Goal: Task Accomplishment & Management: Use online tool/utility

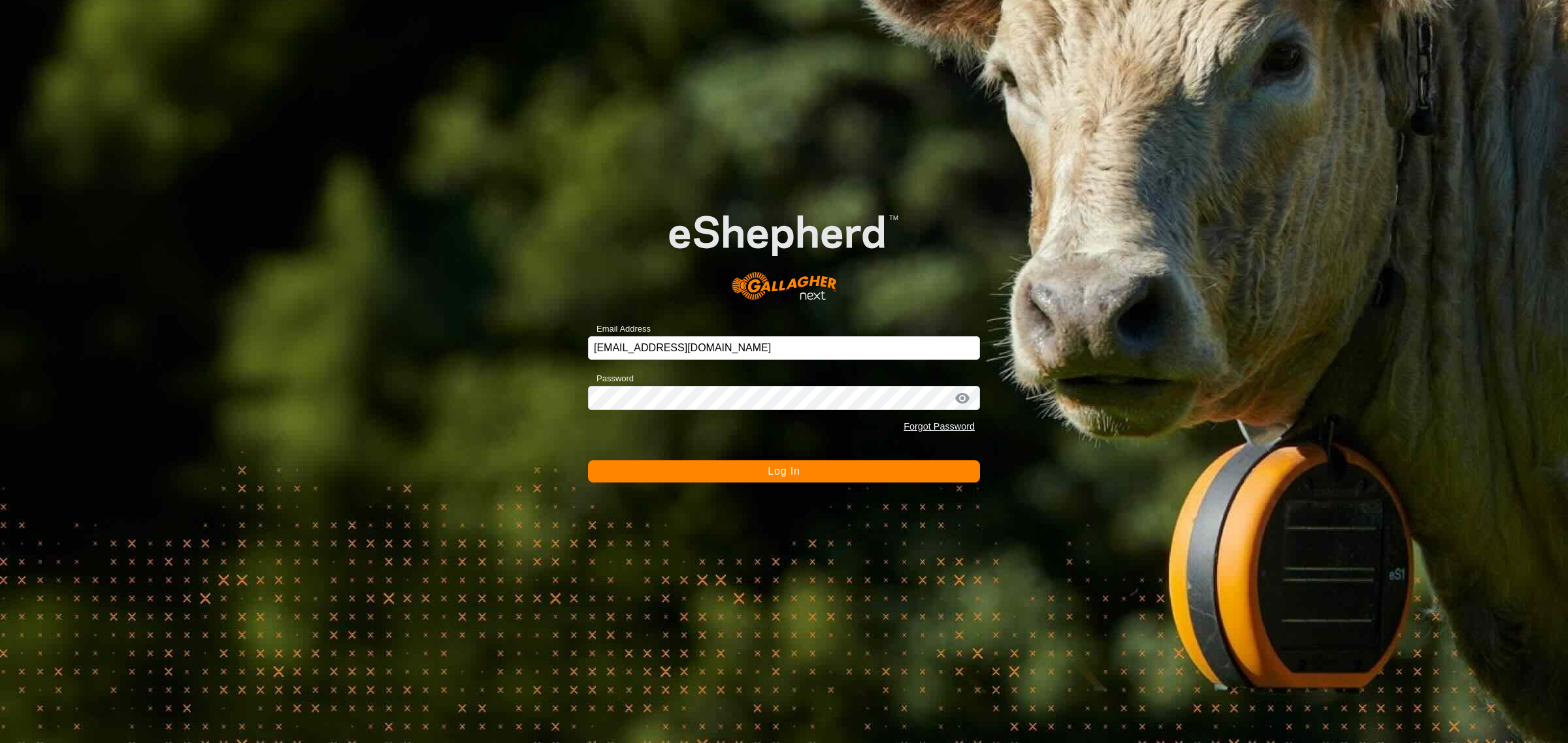
click at [758, 467] on button "Log In" at bounding box center [784, 471] width 392 height 22
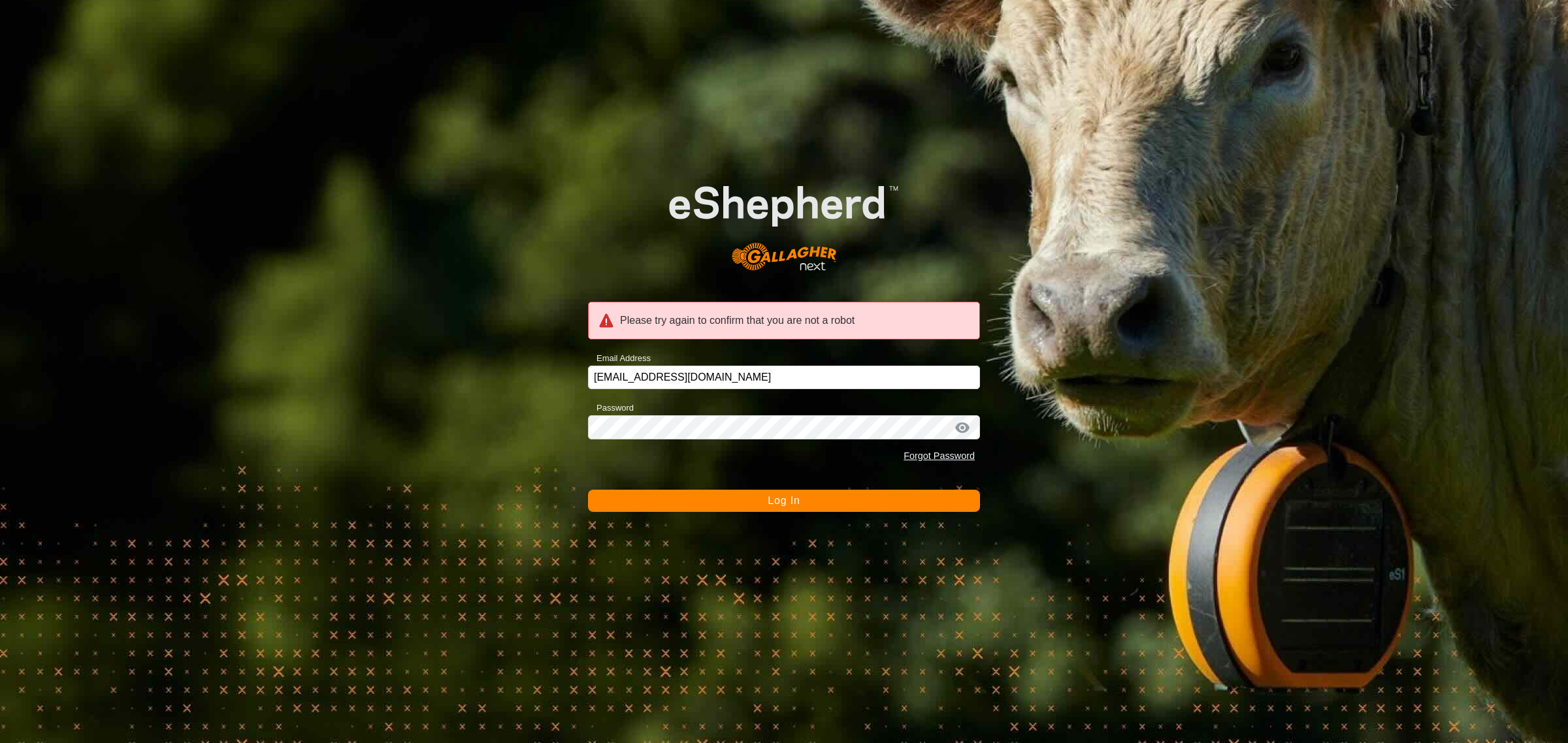
click at [740, 501] on button "Log In" at bounding box center [784, 501] width 392 height 22
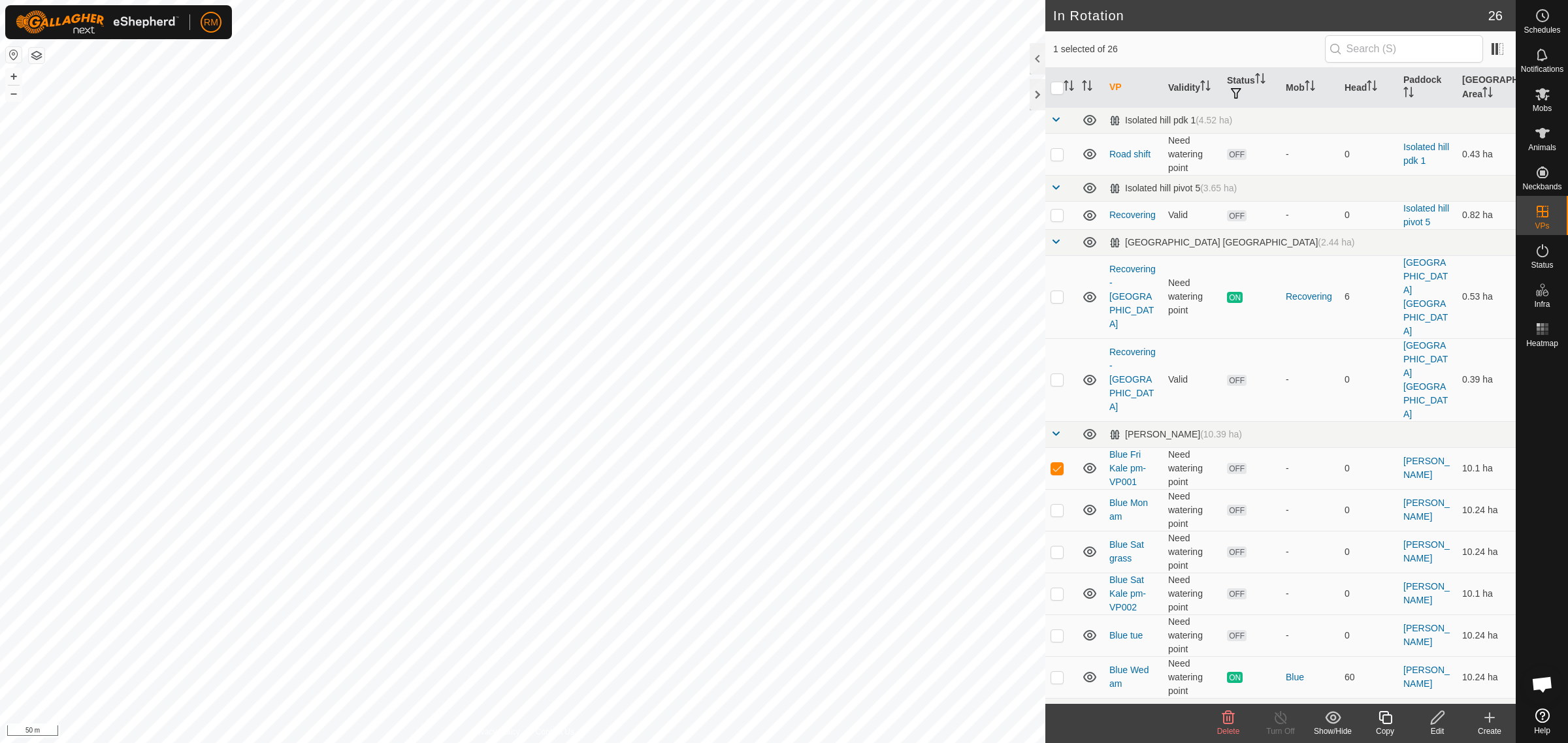
click at [1223, 717] on icon at bounding box center [1229, 718] width 13 height 13
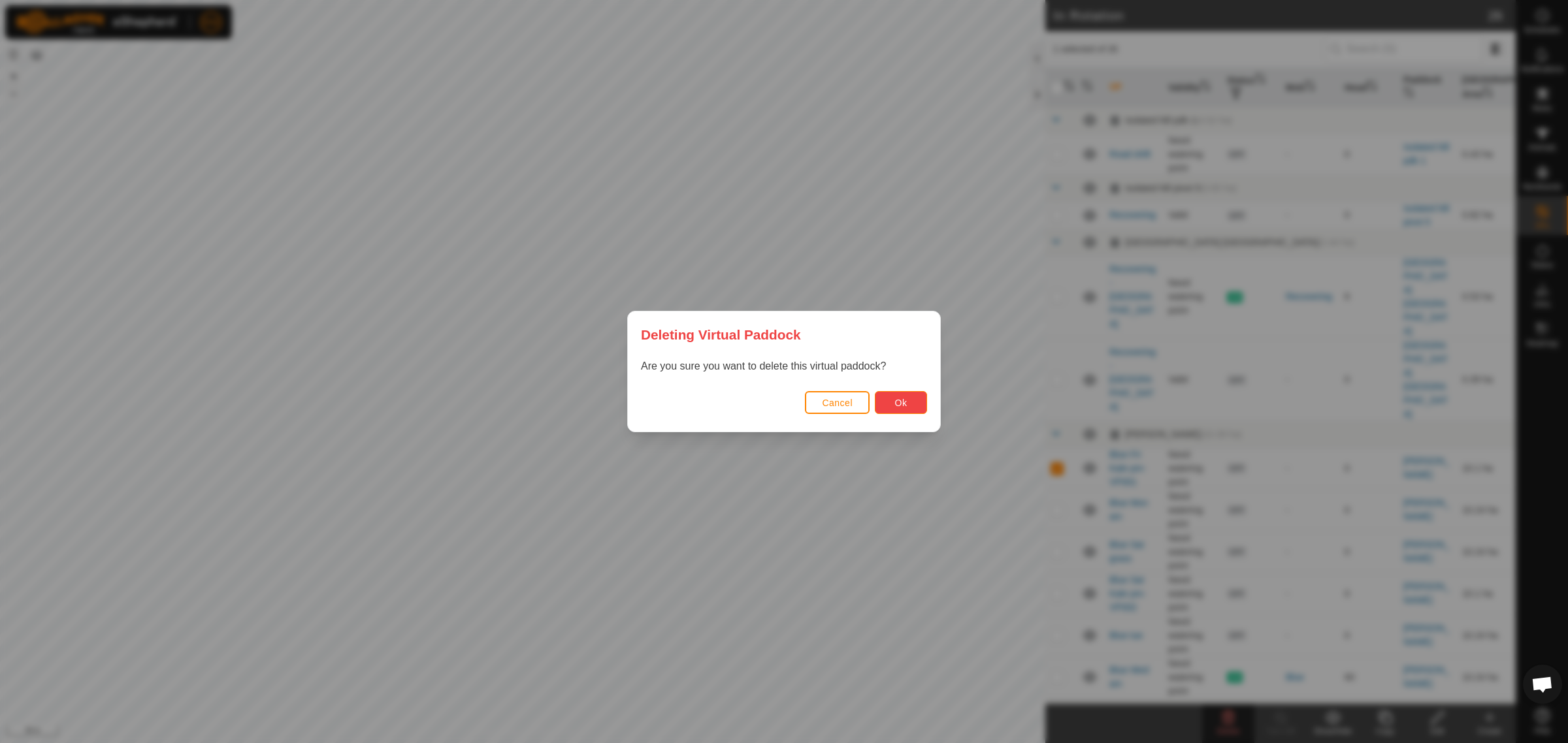
click at [907, 404] on button "Ok" at bounding box center [901, 402] width 52 height 23
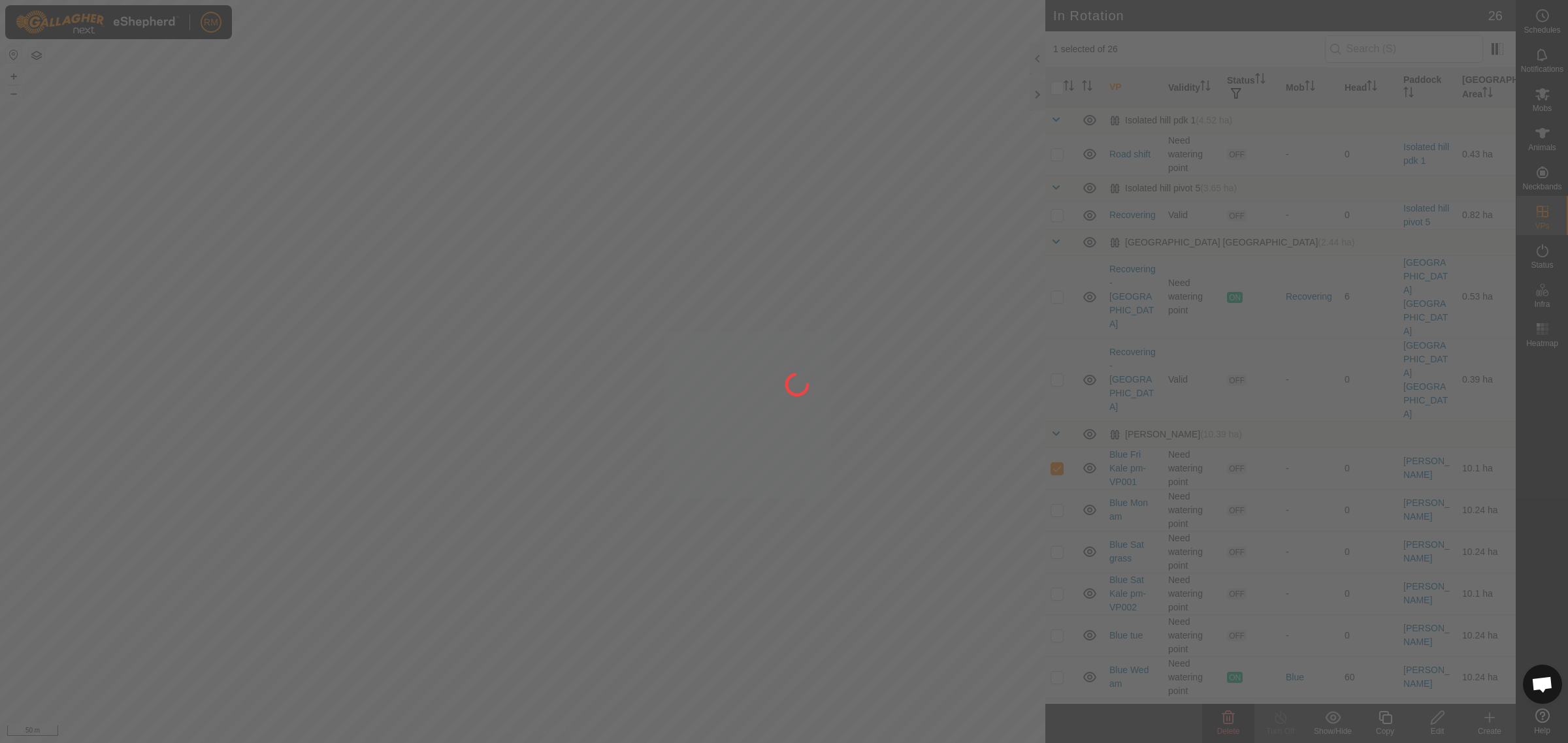
checkbox input "false"
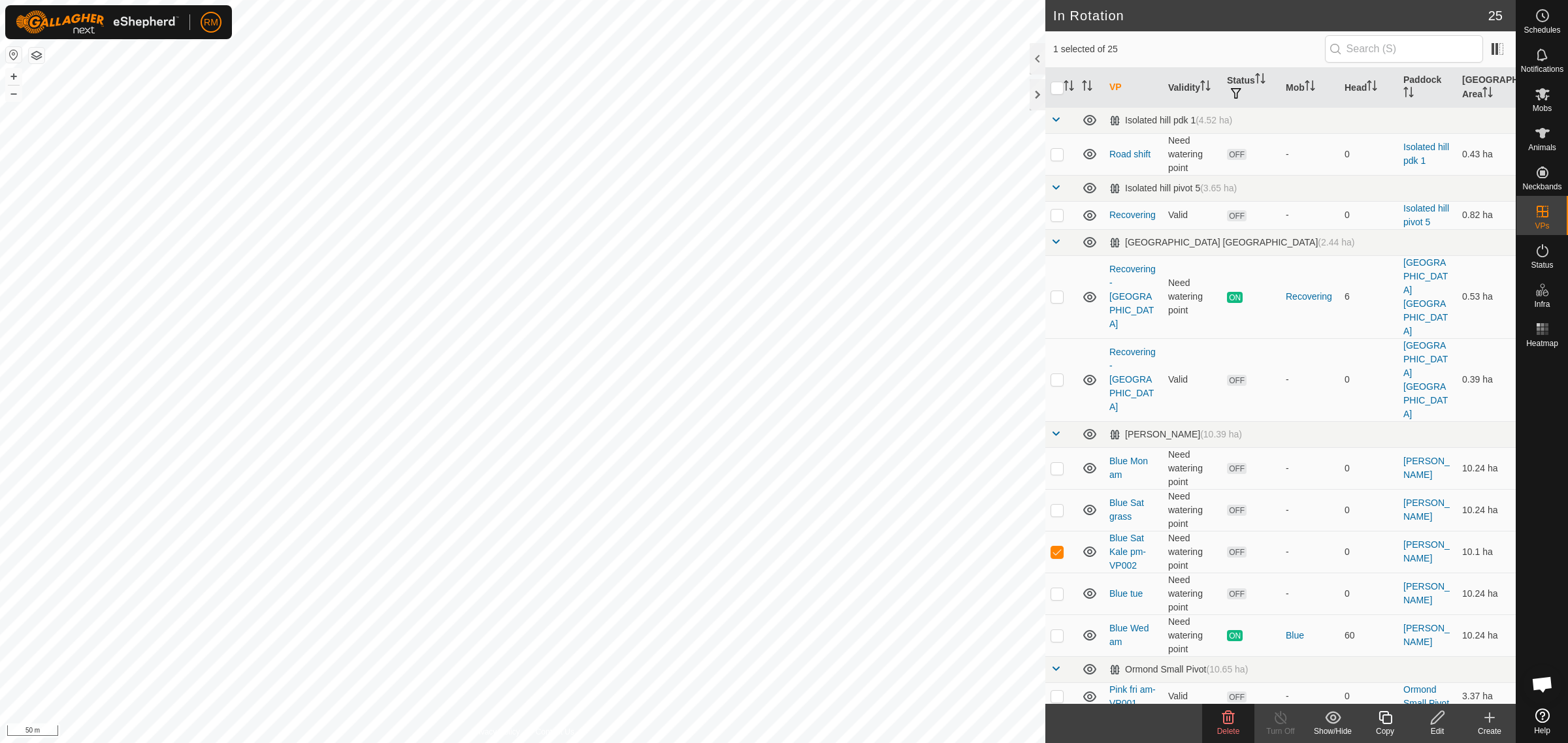
click at [1227, 722] on icon at bounding box center [1228, 718] width 16 height 16
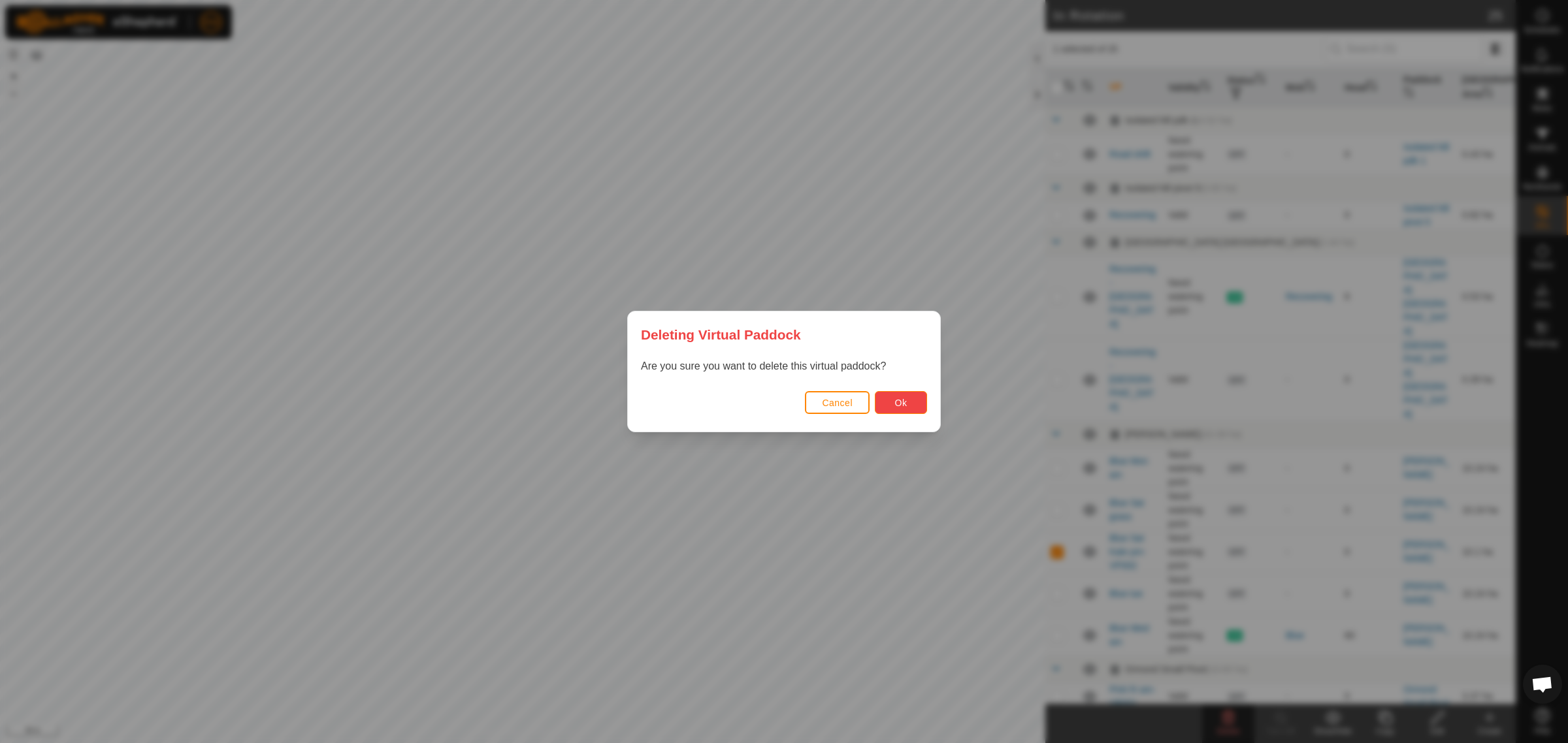
click at [901, 402] on span "Ok" at bounding box center [901, 403] width 13 height 11
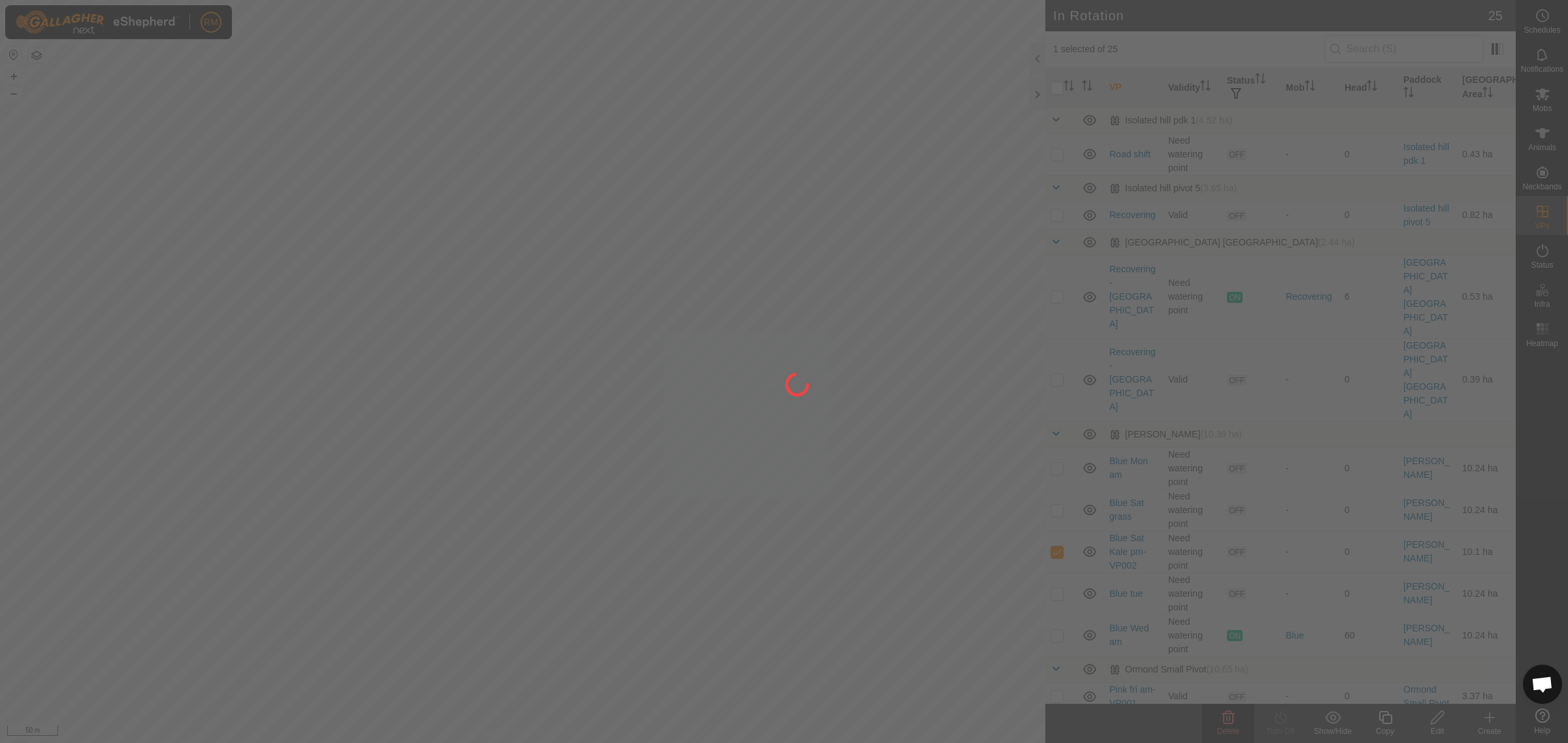
checkbox input "false"
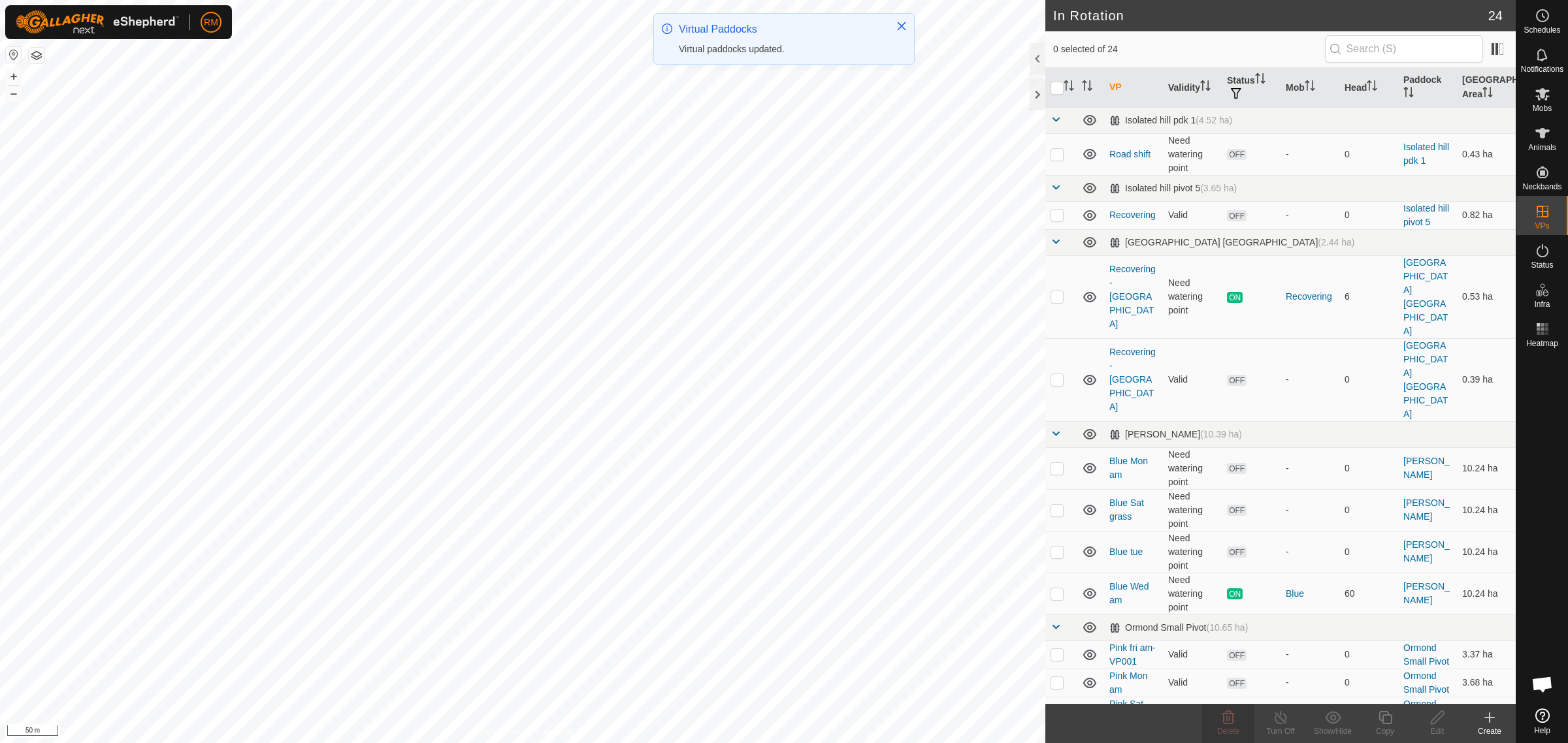
checkbox input "true"
click at [1542, 96] on icon at bounding box center [1542, 94] width 14 height 13
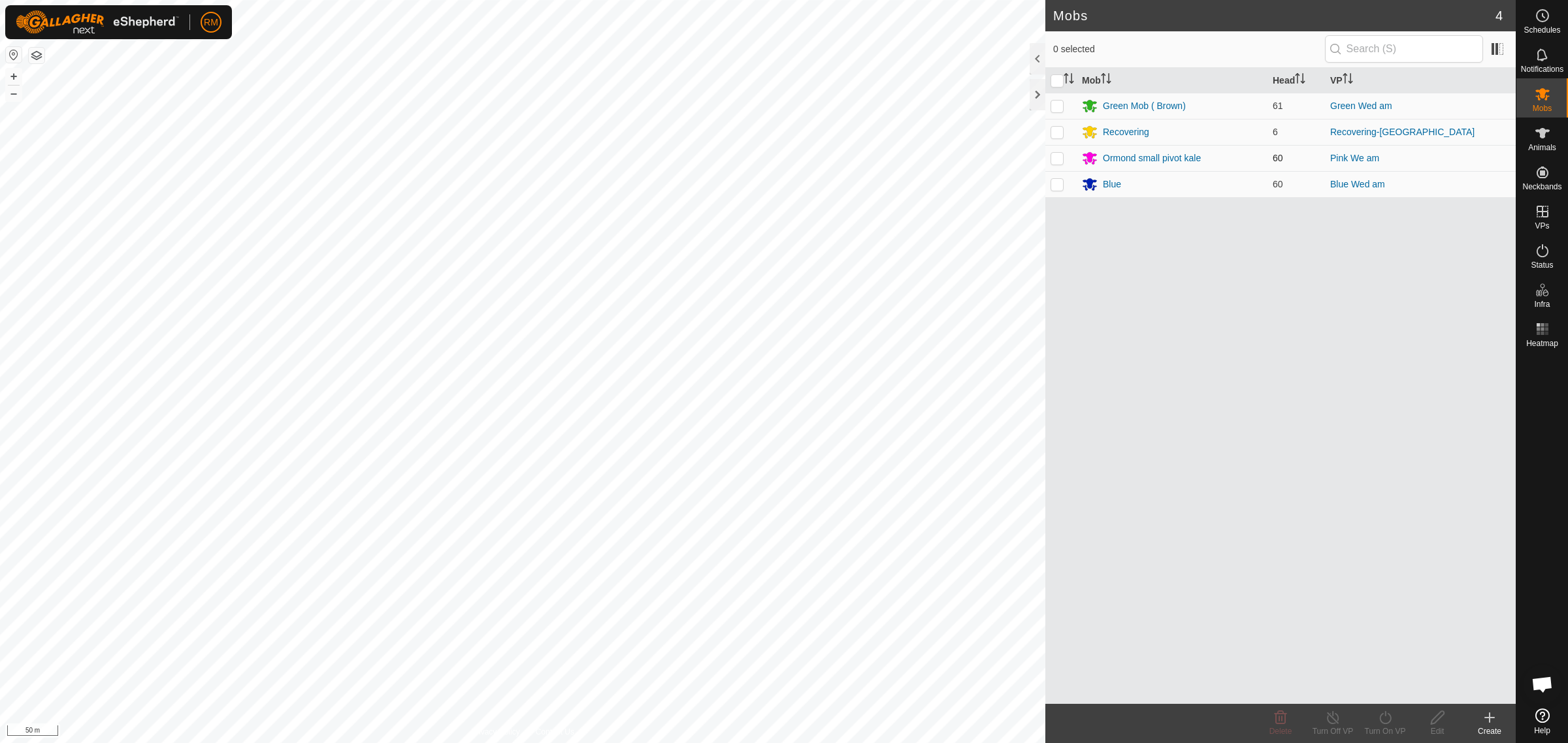
click at [1059, 157] on p-checkbox at bounding box center [1057, 158] width 13 height 11
checkbox input "true"
click at [1383, 717] on icon at bounding box center [1385, 718] width 16 height 16
click at [1390, 693] on link "Now" at bounding box center [1424, 689] width 130 height 26
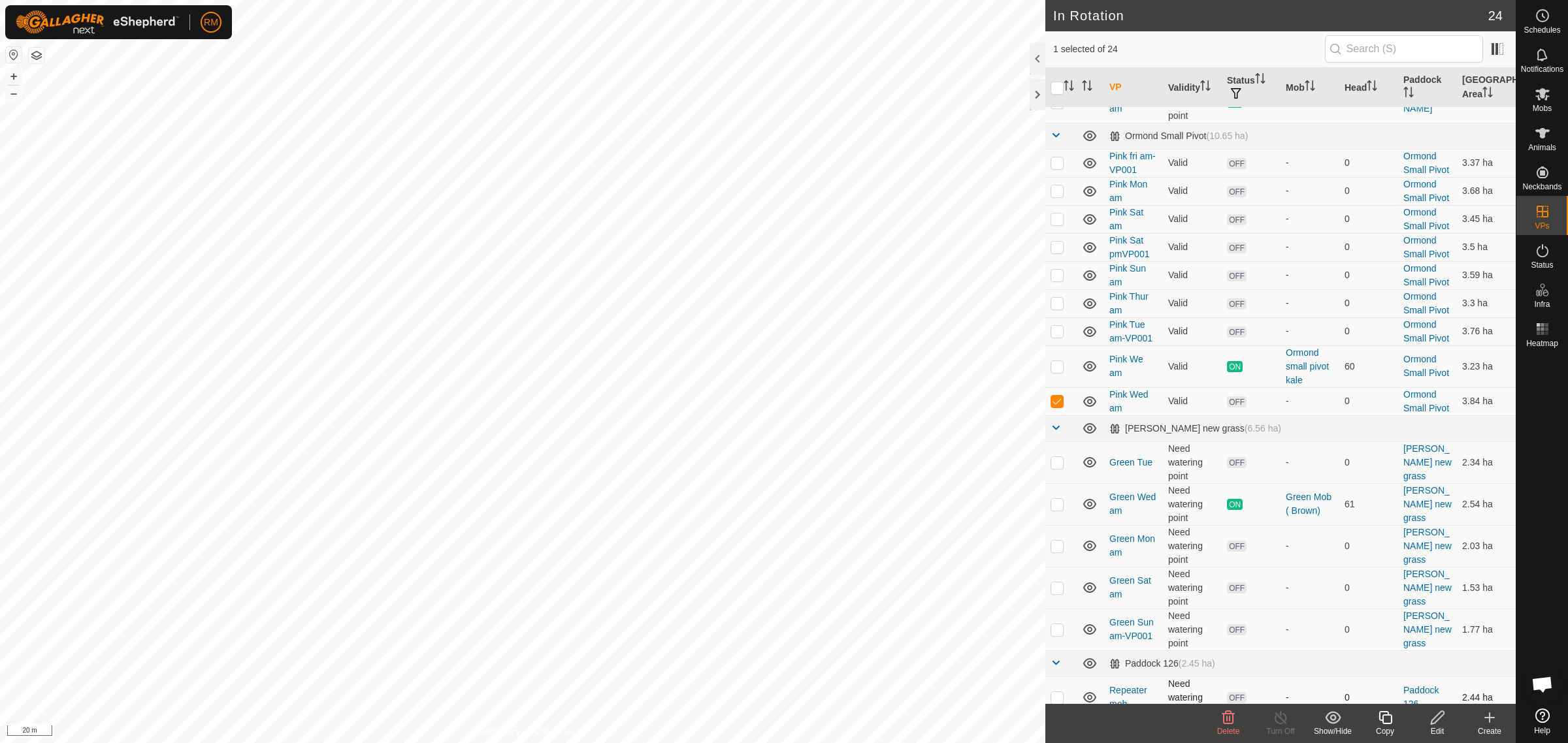
scroll to position [495, 0]
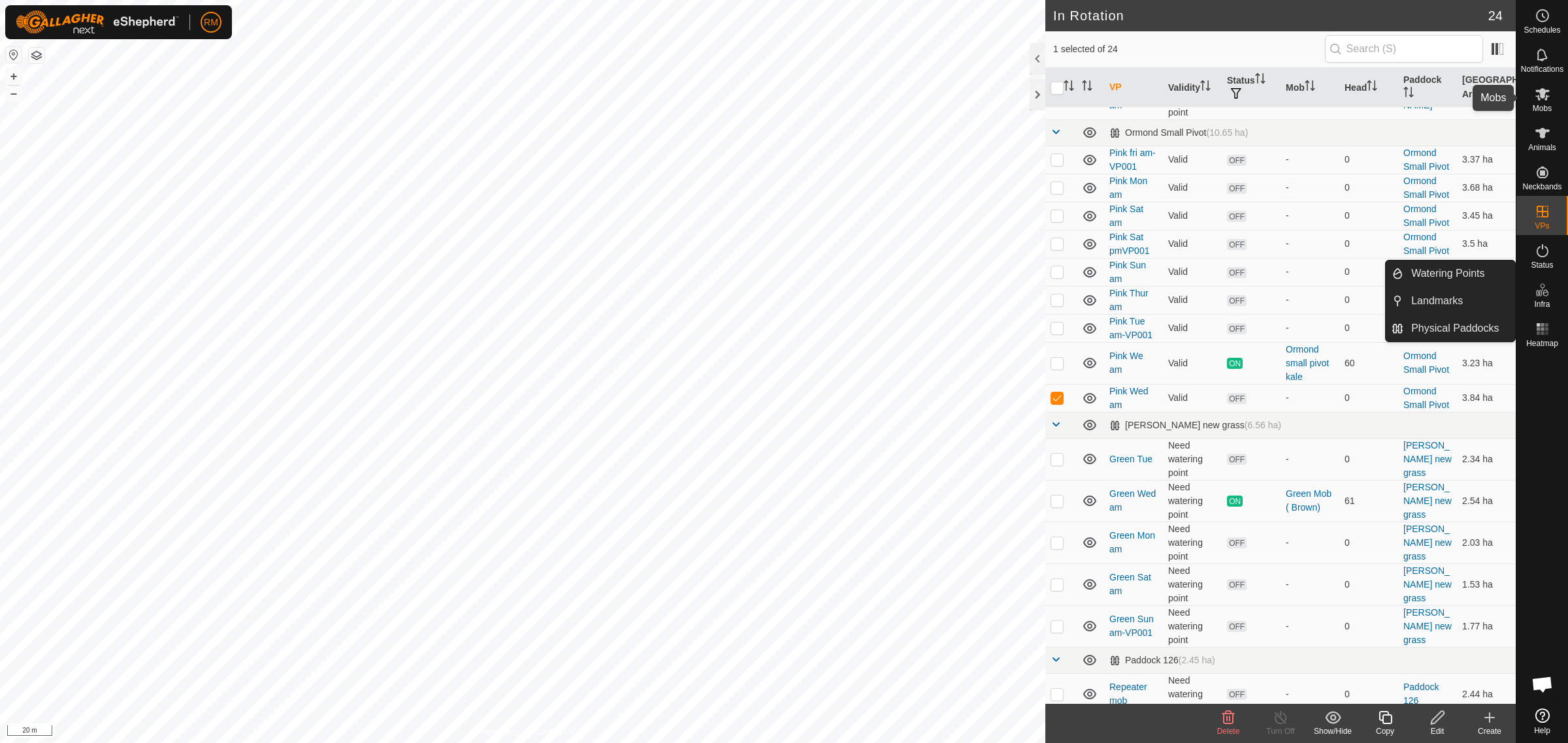
click at [1543, 98] on icon at bounding box center [1542, 94] width 16 height 16
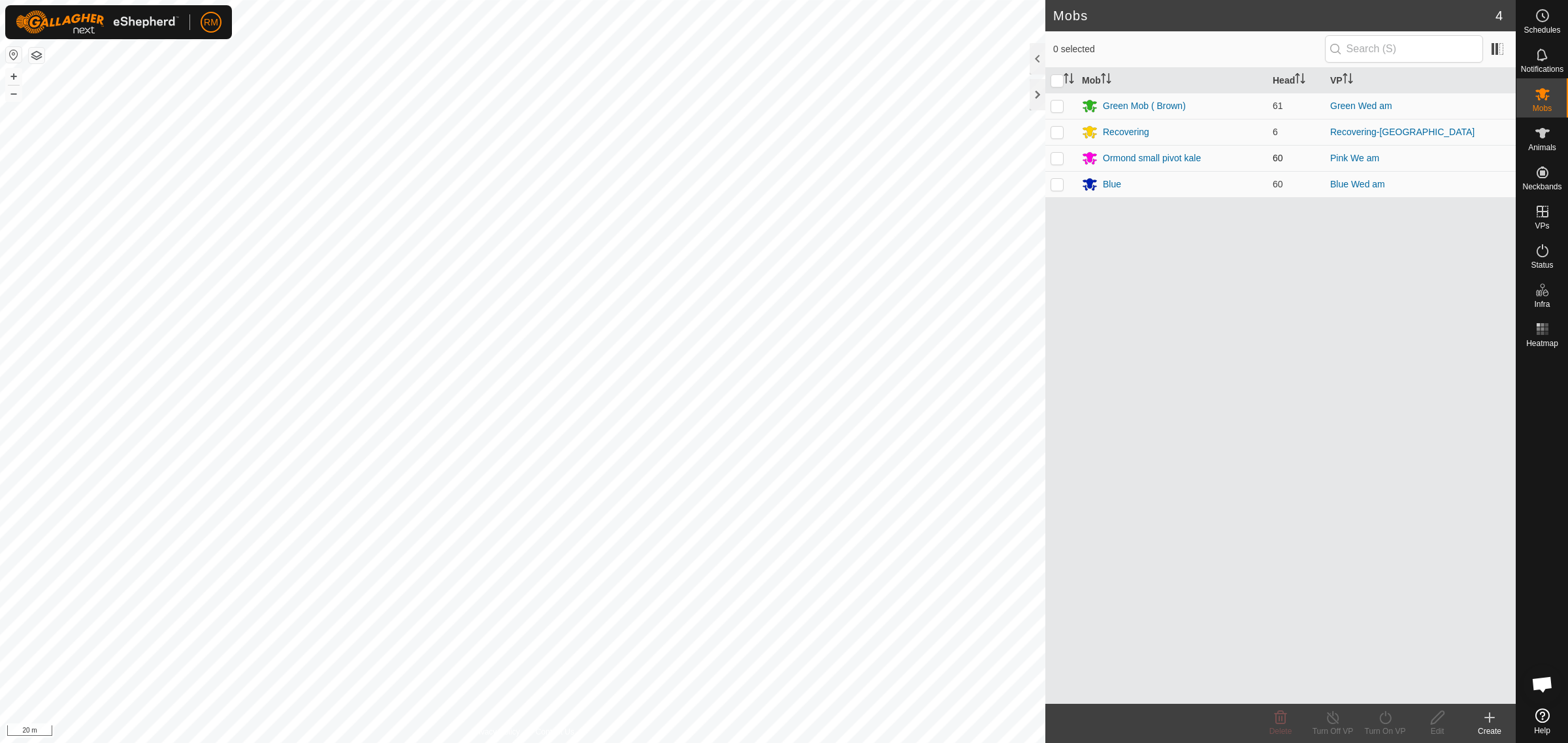
click at [1053, 160] on p-checkbox at bounding box center [1057, 158] width 13 height 11
checkbox input "true"
click at [1382, 716] on icon at bounding box center [1385, 718] width 16 height 16
click at [1382, 691] on link "Now" at bounding box center [1424, 689] width 130 height 26
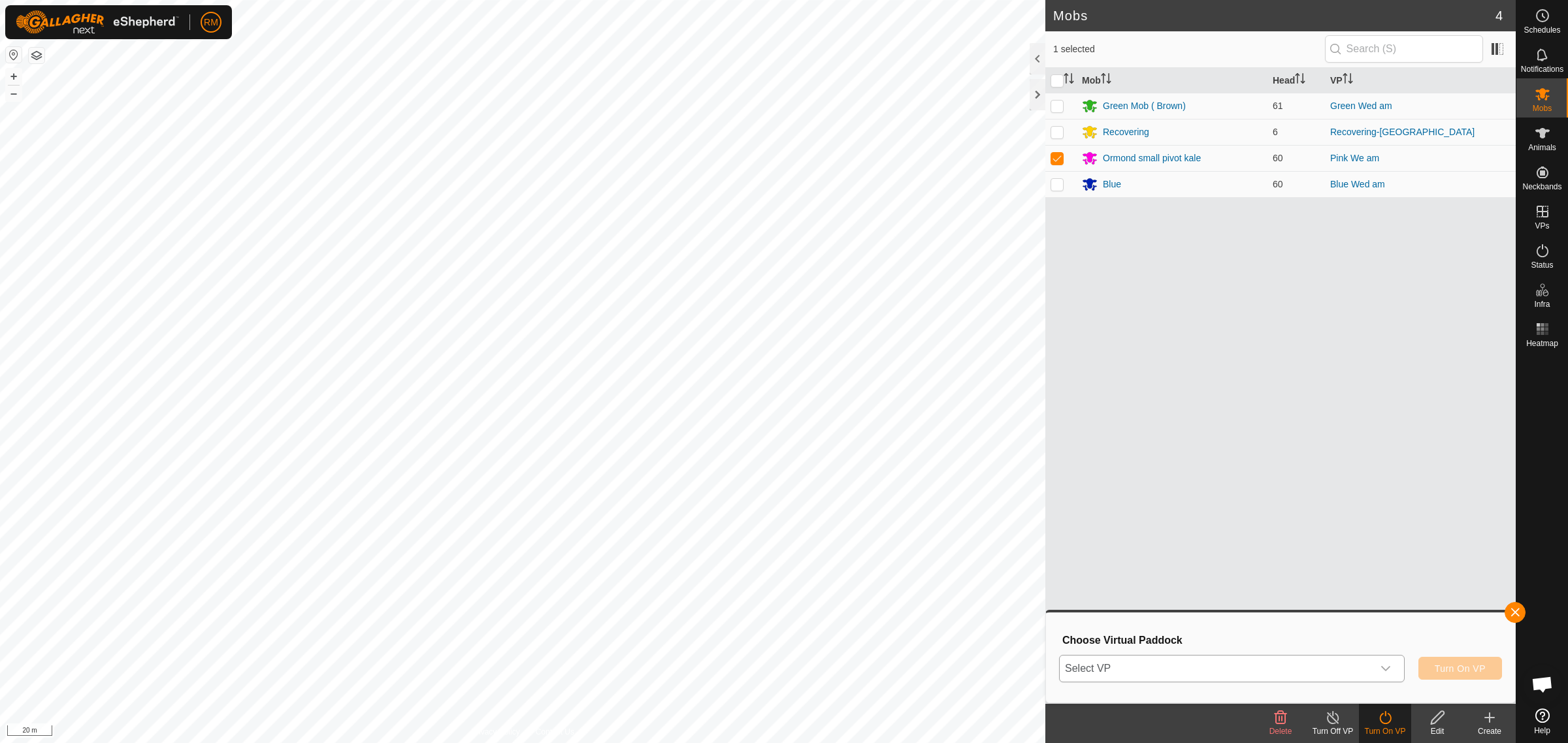
click at [1389, 667] on icon "dropdown trigger" at bounding box center [1385, 669] width 9 height 5
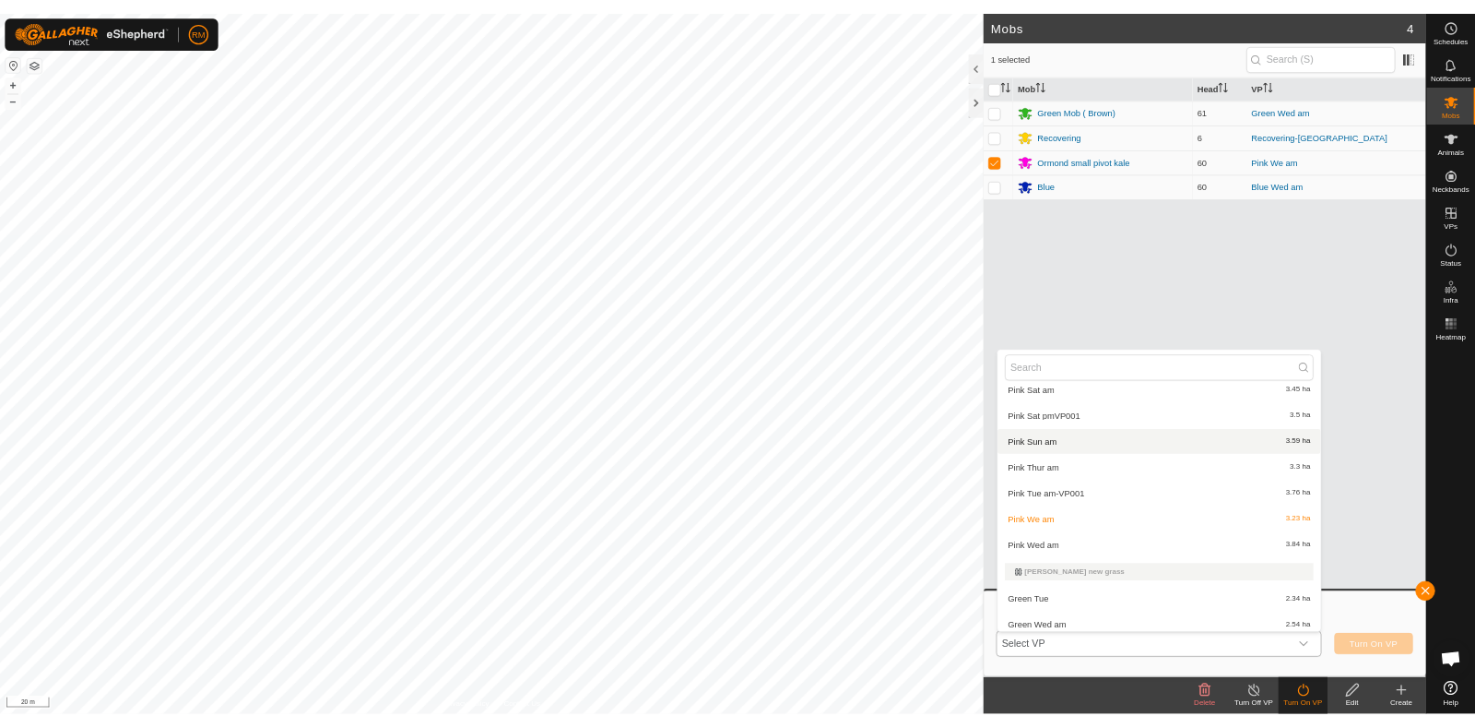
scroll to position [607, 0]
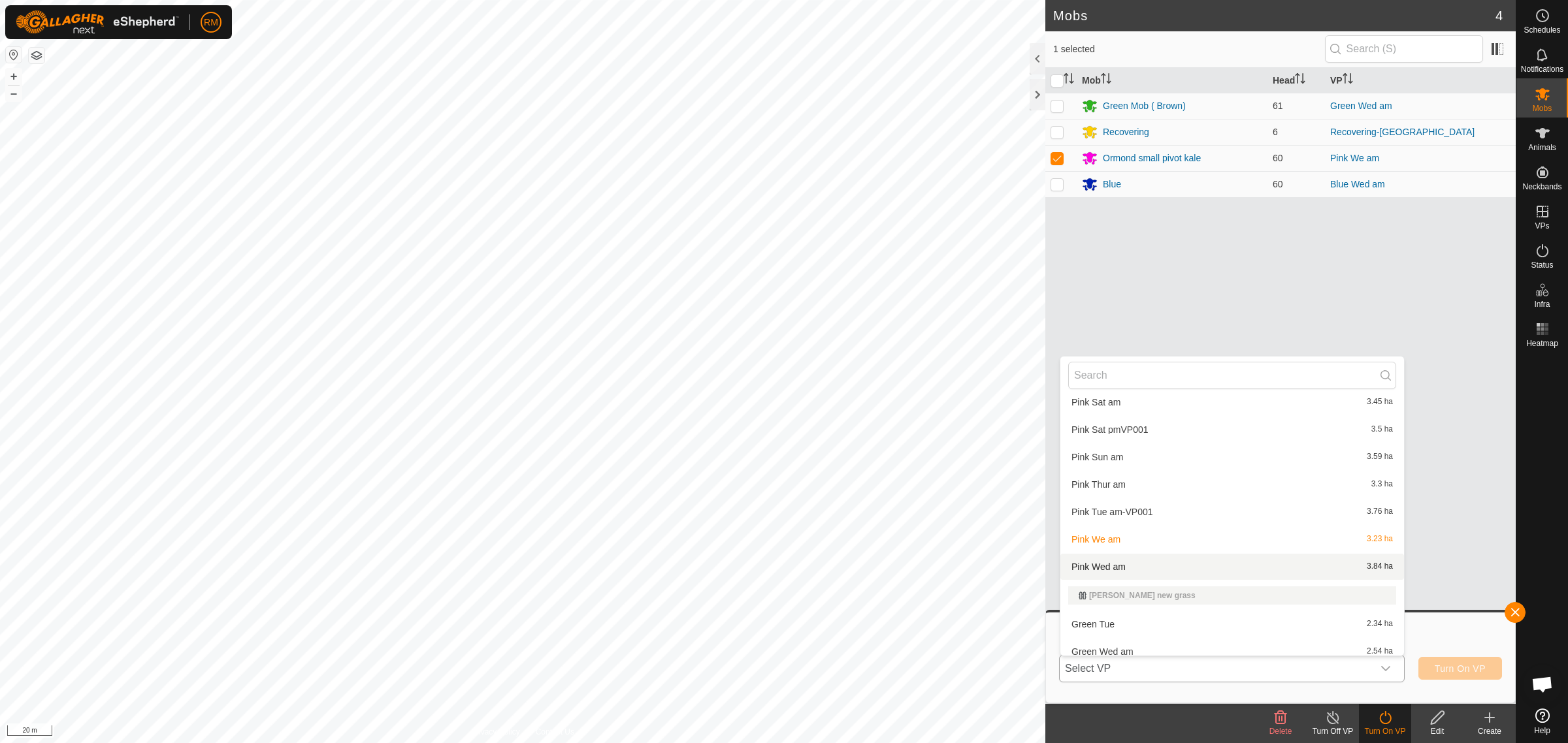
click at [1119, 566] on li "Pink Wed am 3.84 ha" at bounding box center [1232, 567] width 344 height 26
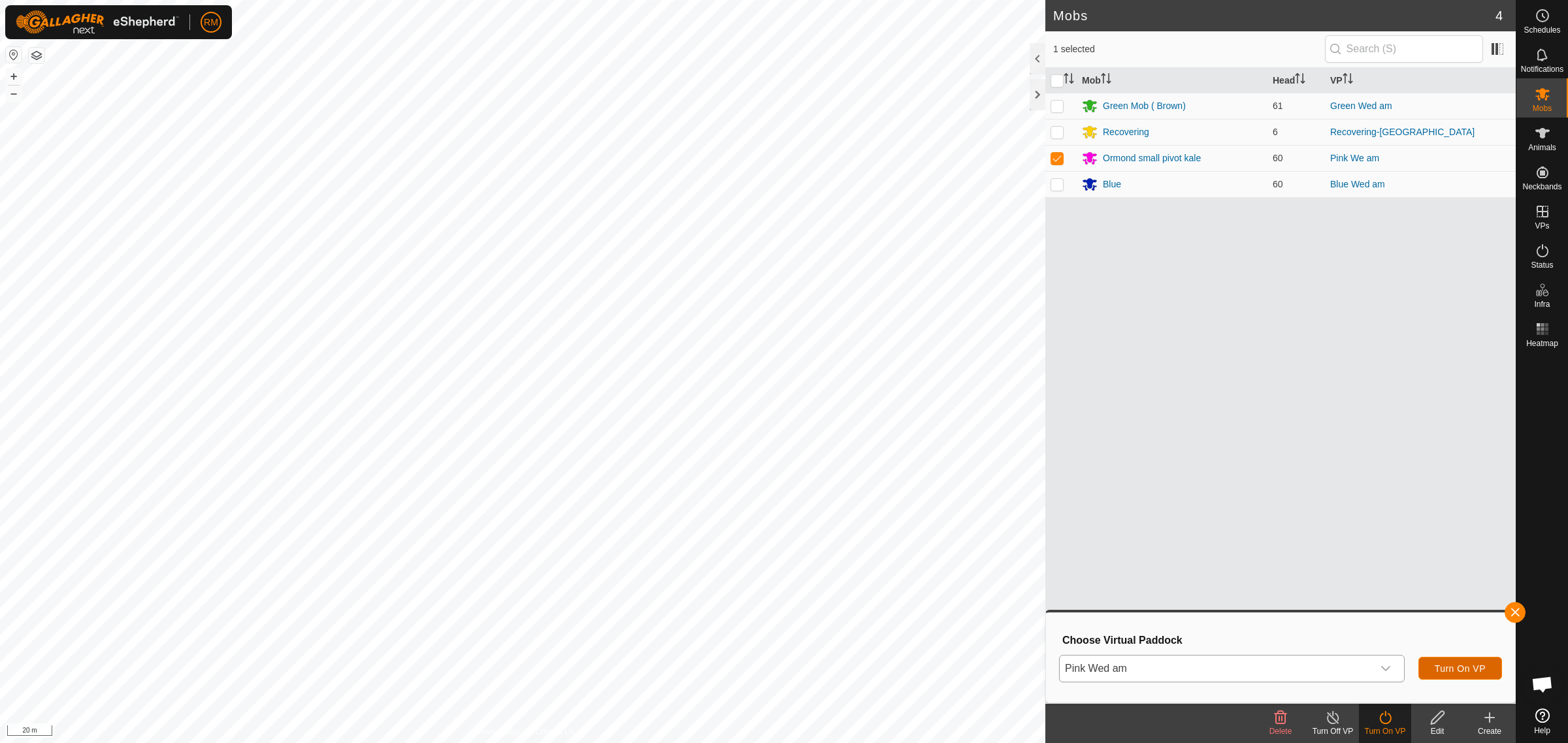
click at [1455, 671] on span "Turn On VP" at bounding box center [1460, 669] width 51 height 11
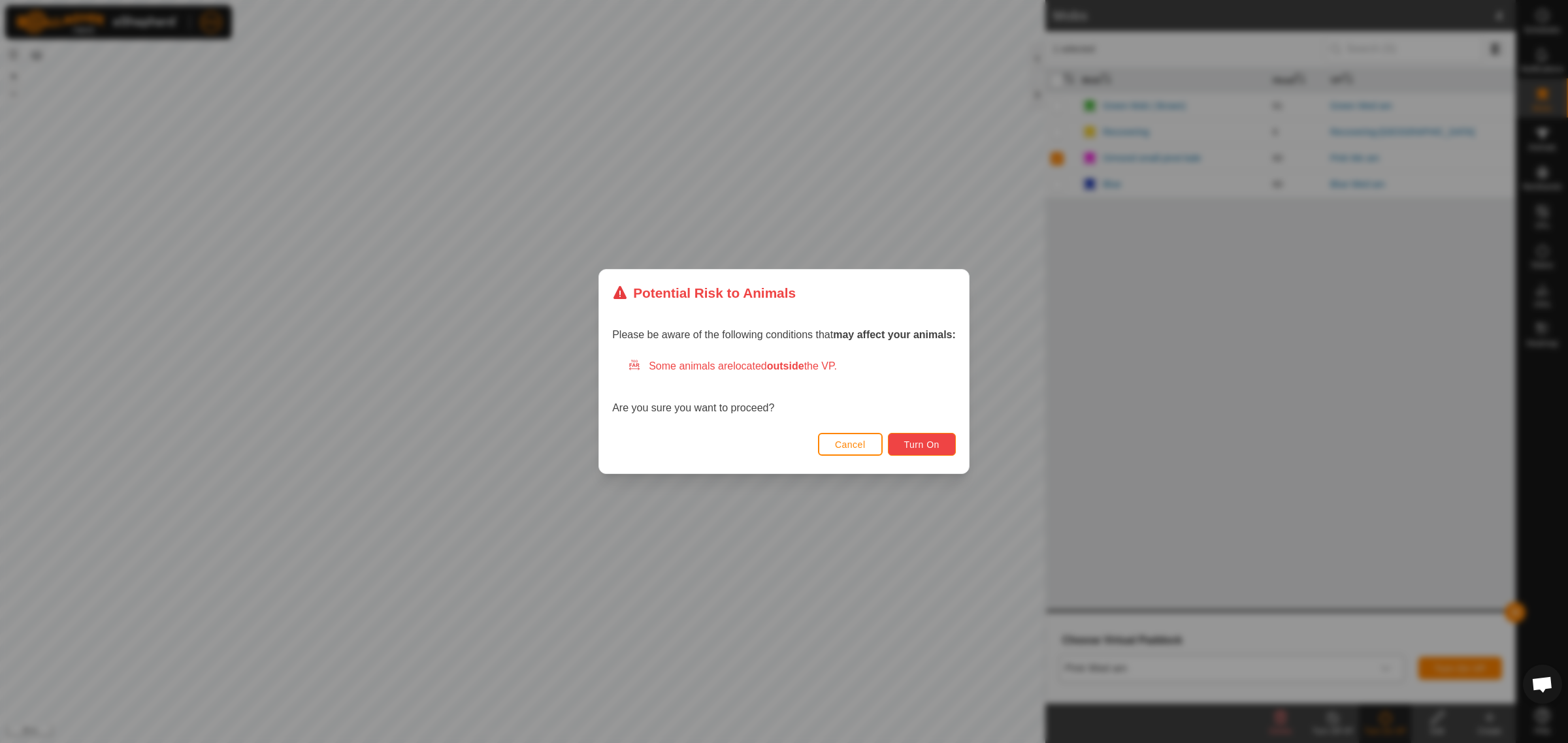
click at [935, 446] on span "Turn On" at bounding box center [922, 445] width 35 height 11
